Goal: Information Seeking & Learning: Learn about a topic

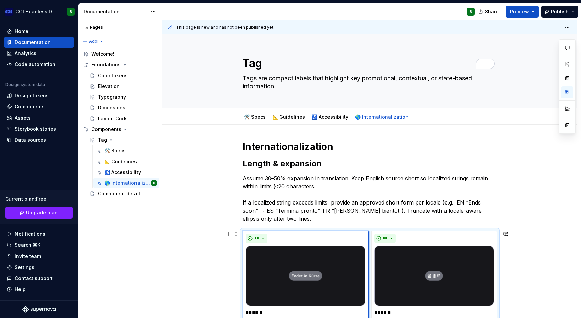
click at [199, 188] on div "**********" at bounding box center [371, 169] width 418 height 298
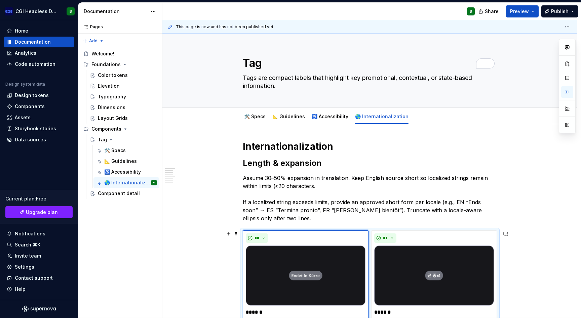
scroll to position [95, 0]
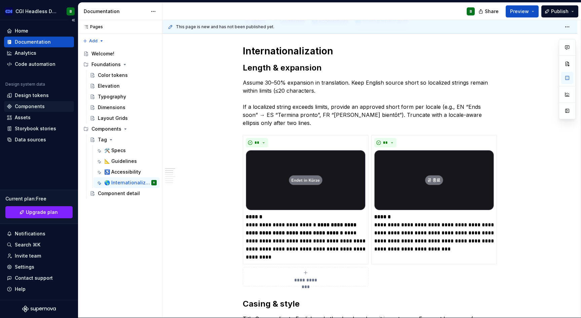
click at [24, 102] on div "Components" at bounding box center [39, 106] width 70 height 11
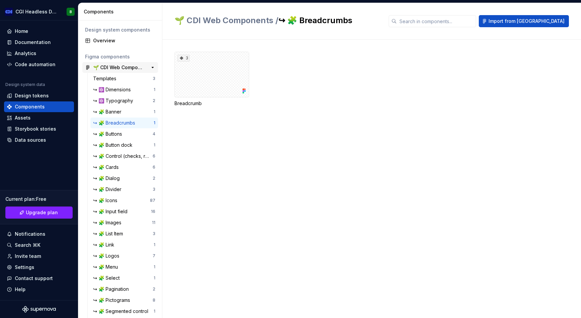
click at [119, 66] on div "🌱 CDI Web Components" at bounding box center [118, 67] width 50 height 7
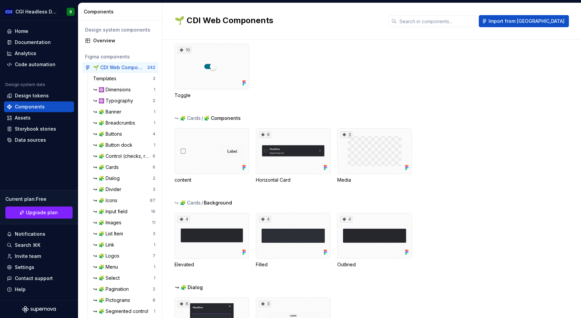
scroll to position [664, 0]
click at [118, 168] on div "↪ 🧩 Cards" at bounding box center [107, 167] width 28 height 7
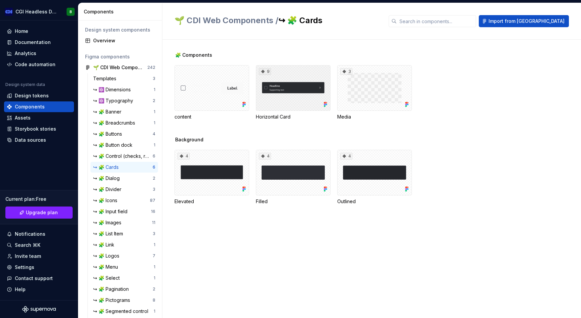
click at [287, 96] on div "9" at bounding box center [293, 88] width 75 height 46
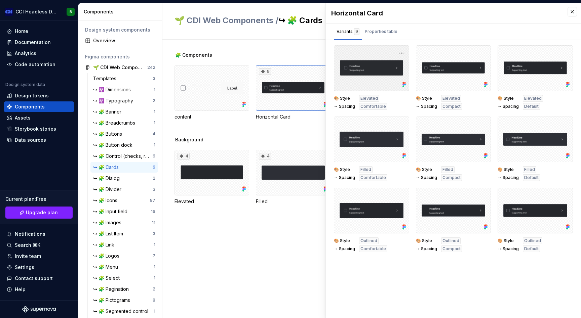
click at [372, 71] on div at bounding box center [371, 68] width 75 height 46
click at [395, 52] on div at bounding box center [371, 68] width 75 height 46
click at [404, 52] on button "button" at bounding box center [400, 52] width 9 height 9
click at [381, 29] on div "Properties table" at bounding box center [381, 31] width 33 height 7
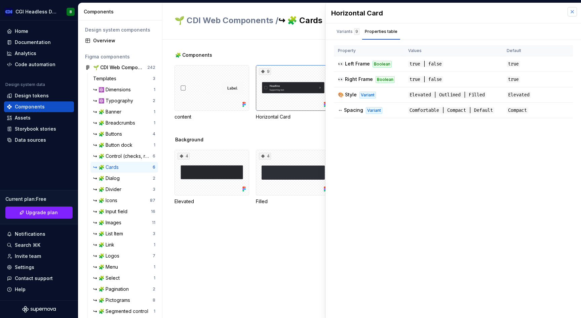
click at [571, 12] on button "button" at bounding box center [571, 11] width 9 height 9
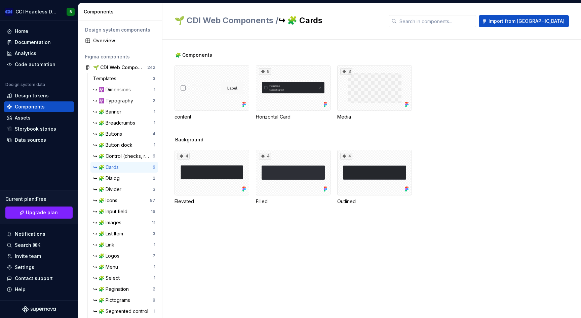
click at [255, 269] on div "🧩 Components content 9 Horizontal Card 3 Media Background 4 Elevated 4 Filled 4…" at bounding box center [377, 179] width 406 height 279
click at [121, 211] on div "↪ 🧩 Input field" at bounding box center [111, 211] width 37 height 7
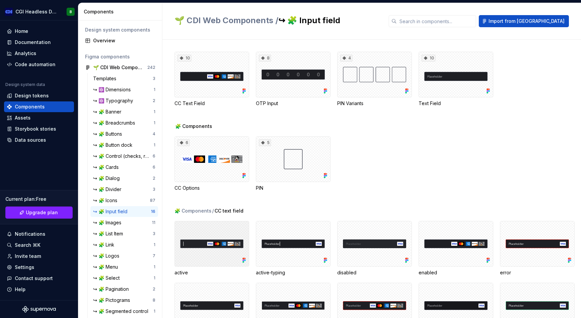
click at [213, 252] on div at bounding box center [211, 244] width 75 height 46
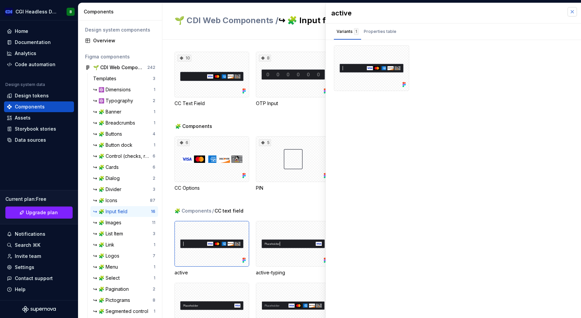
click at [573, 10] on button "button" at bounding box center [571, 11] width 9 height 9
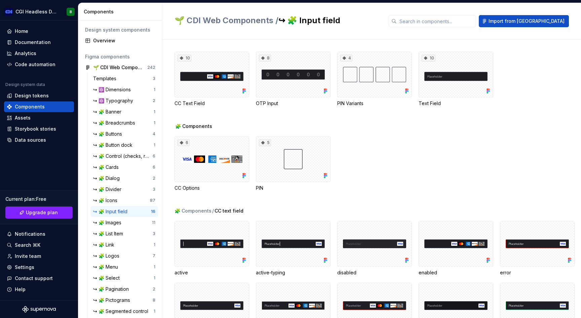
click at [426, 193] on div "🧩 Components 6 CC Options 5 PIN" at bounding box center [377, 165] width 406 height 85
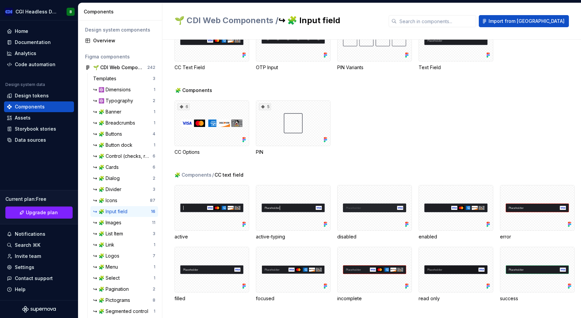
click at [210, 226] on div at bounding box center [211, 208] width 75 height 46
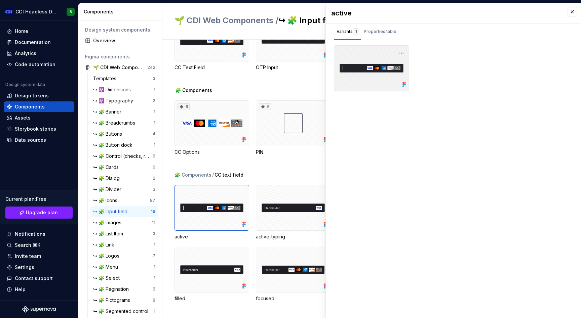
click at [356, 69] on div at bounding box center [371, 68] width 75 height 46
click at [570, 11] on button "button" at bounding box center [571, 11] width 9 height 9
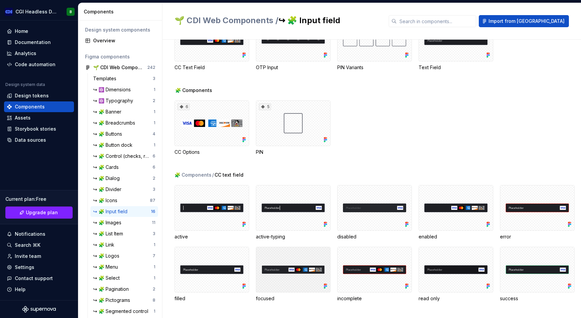
click at [284, 271] on div at bounding box center [293, 270] width 75 height 46
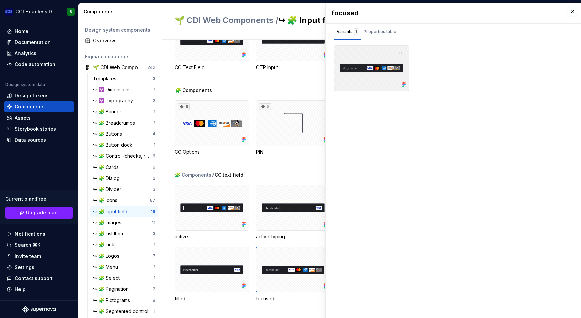
click at [371, 72] on div at bounding box center [371, 68] width 75 height 46
click at [569, 9] on button "button" at bounding box center [571, 11] width 9 height 9
